Goal: Task Accomplishment & Management: Use online tool/utility

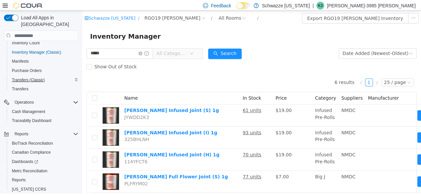
scroll to position [90, 0]
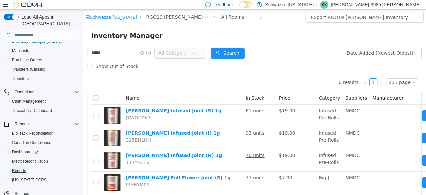
drag, startPoint x: 23, startPoint y: 164, endPoint x: 57, endPoint y: 131, distance: 48.3
click at [23, 168] on span "Reports" at bounding box center [19, 170] width 14 height 5
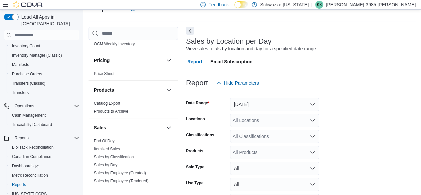
scroll to position [413, 0]
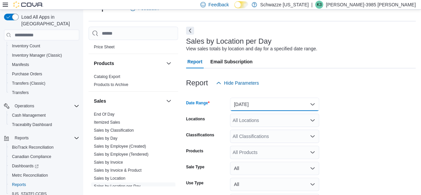
click at [279, 106] on button "[DATE]" at bounding box center [274, 104] width 89 height 13
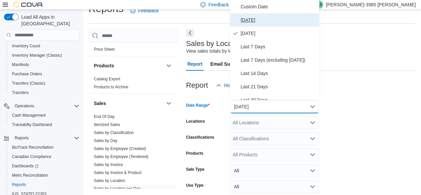
click at [270, 17] on span "[DATE]" at bounding box center [279, 20] width 76 height 8
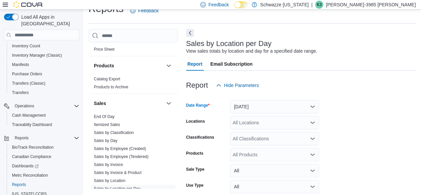
click at [250, 121] on div "All Locations" at bounding box center [274, 122] width 89 height 13
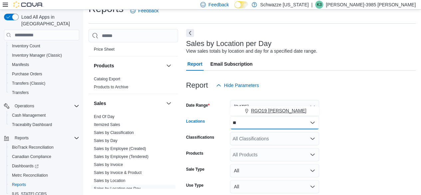
type input "**"
click at [256, 113] on span "RGO19 [PERSON_NAME]" at bounding box center [279, 110] width 56 height 7
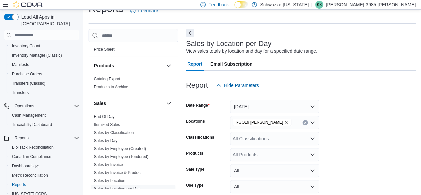
click at [361, 121] on form "Date Range [DATE] Locations RGO19 [PERSON_NAME] Classifications All Classificat…" at bounding box center [301, 160] width 230 height 136
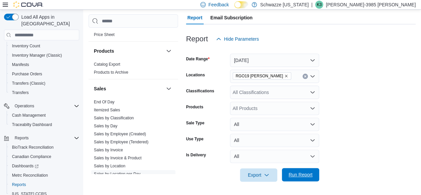
click at [301, 175] on span "Run Report" at bounding box center [301, 174] width 24 height 7
